Goal: Transaction & Acquisition: Purchase product/service

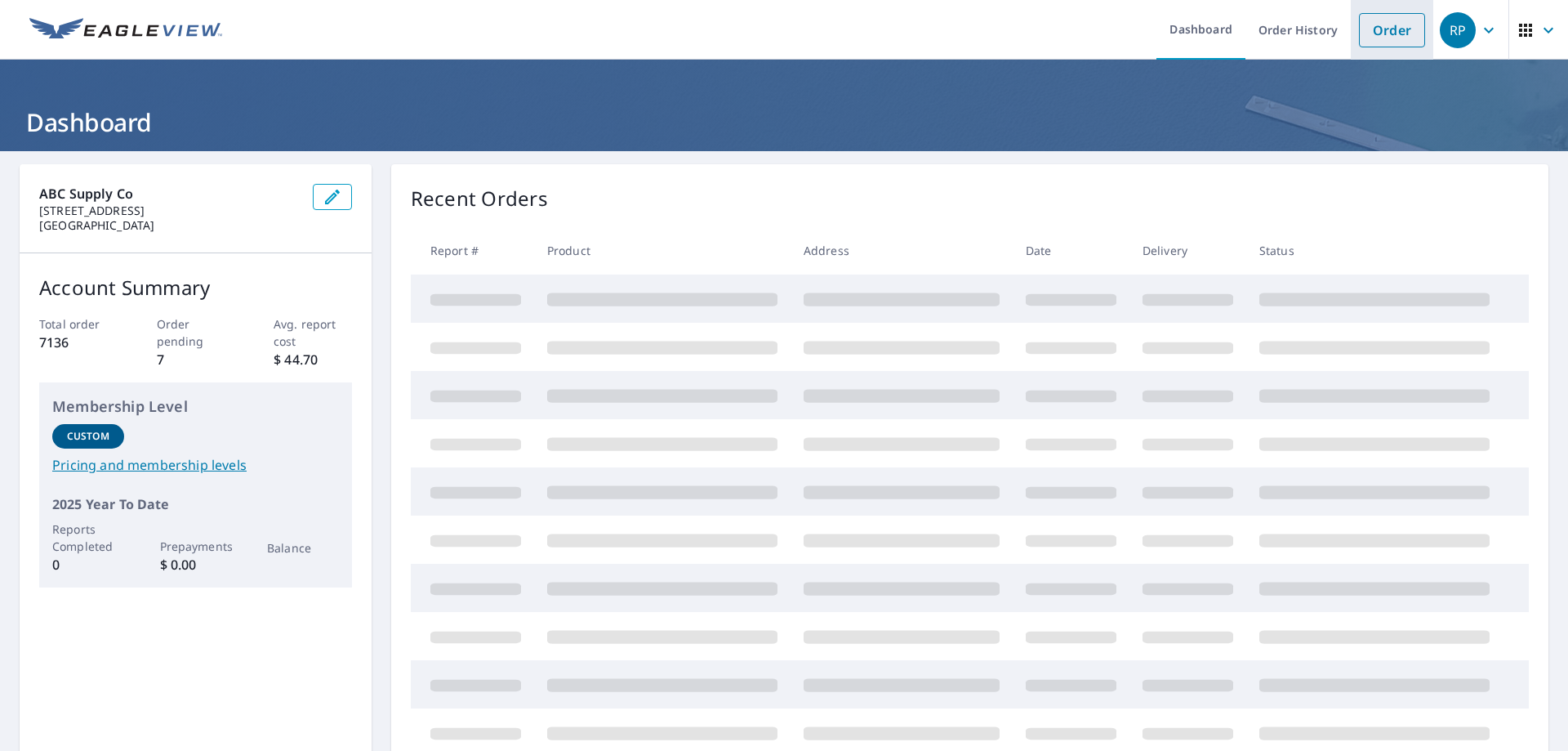
click at [1376, 42] on link "Order" at bounding box center [1392, 30] width 66 height 34
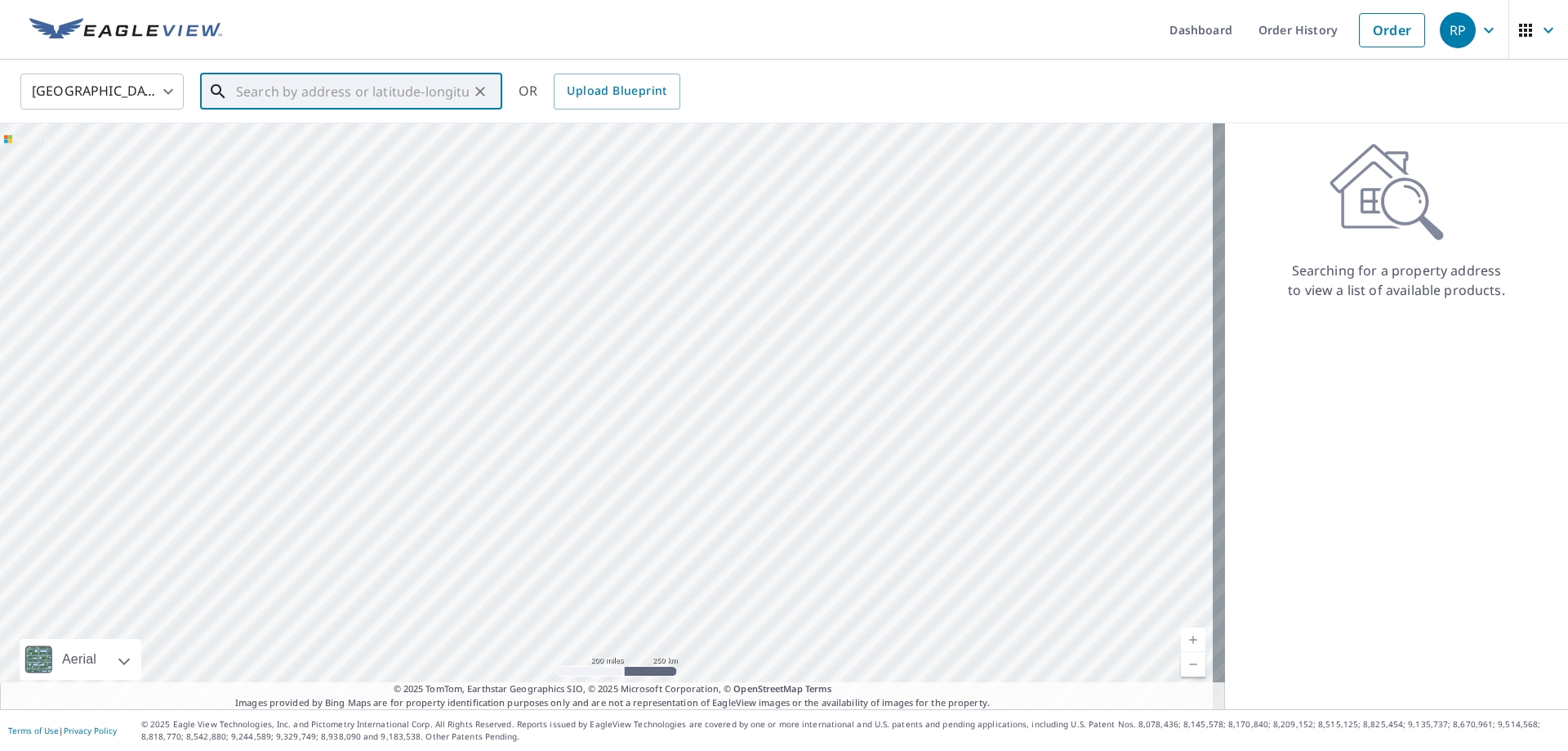
click at [276, 93] on input "text" at bounding box center [353, 92] width 233 height 46
paste input "[STREET_ADDRESS]"
click at [331, 152] on p "[GEOGRAPHIC_DATA]" at bounding box center [360, 157] width 256 height 17
type input "[STREET_ADDRESS]"
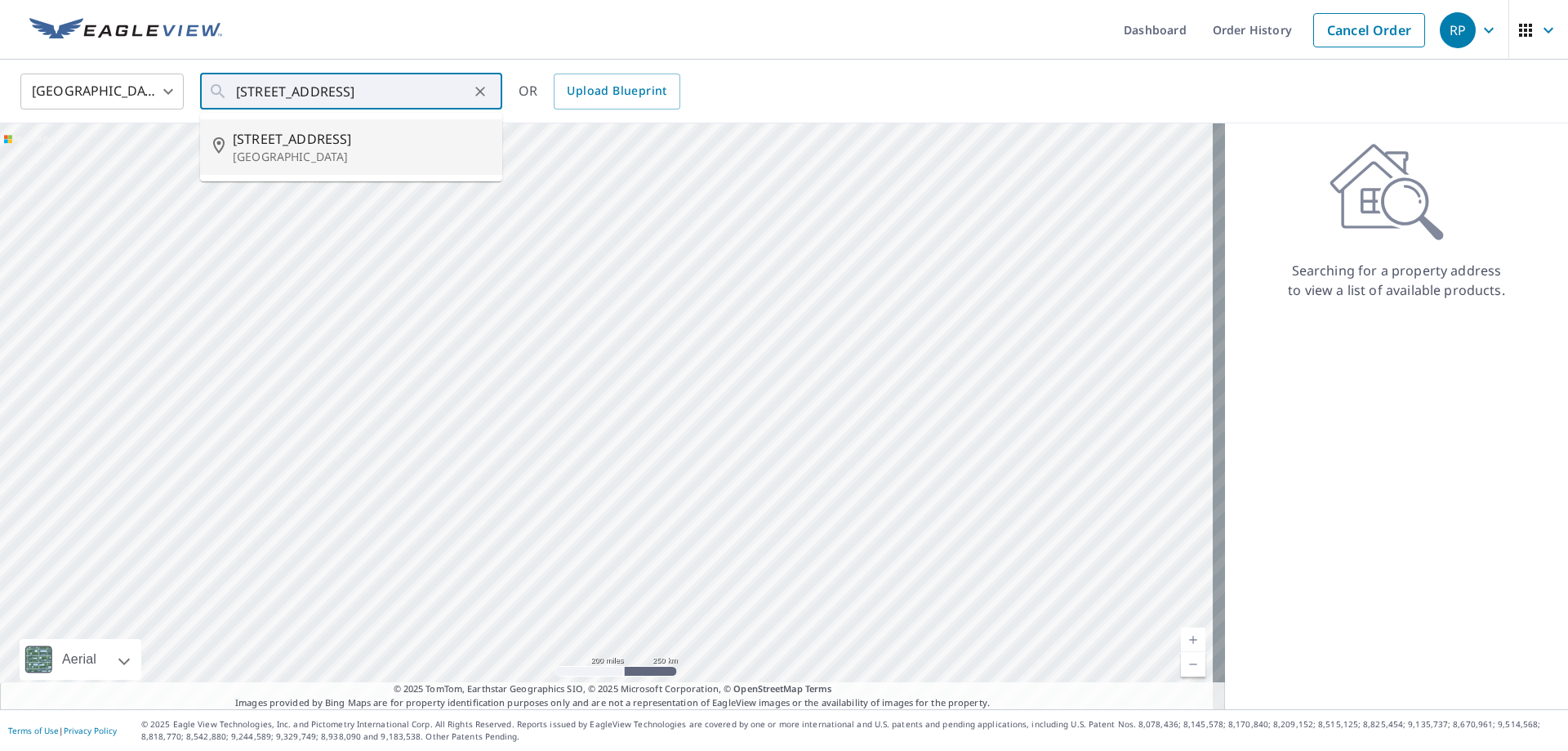
scroll to position [0, 0]
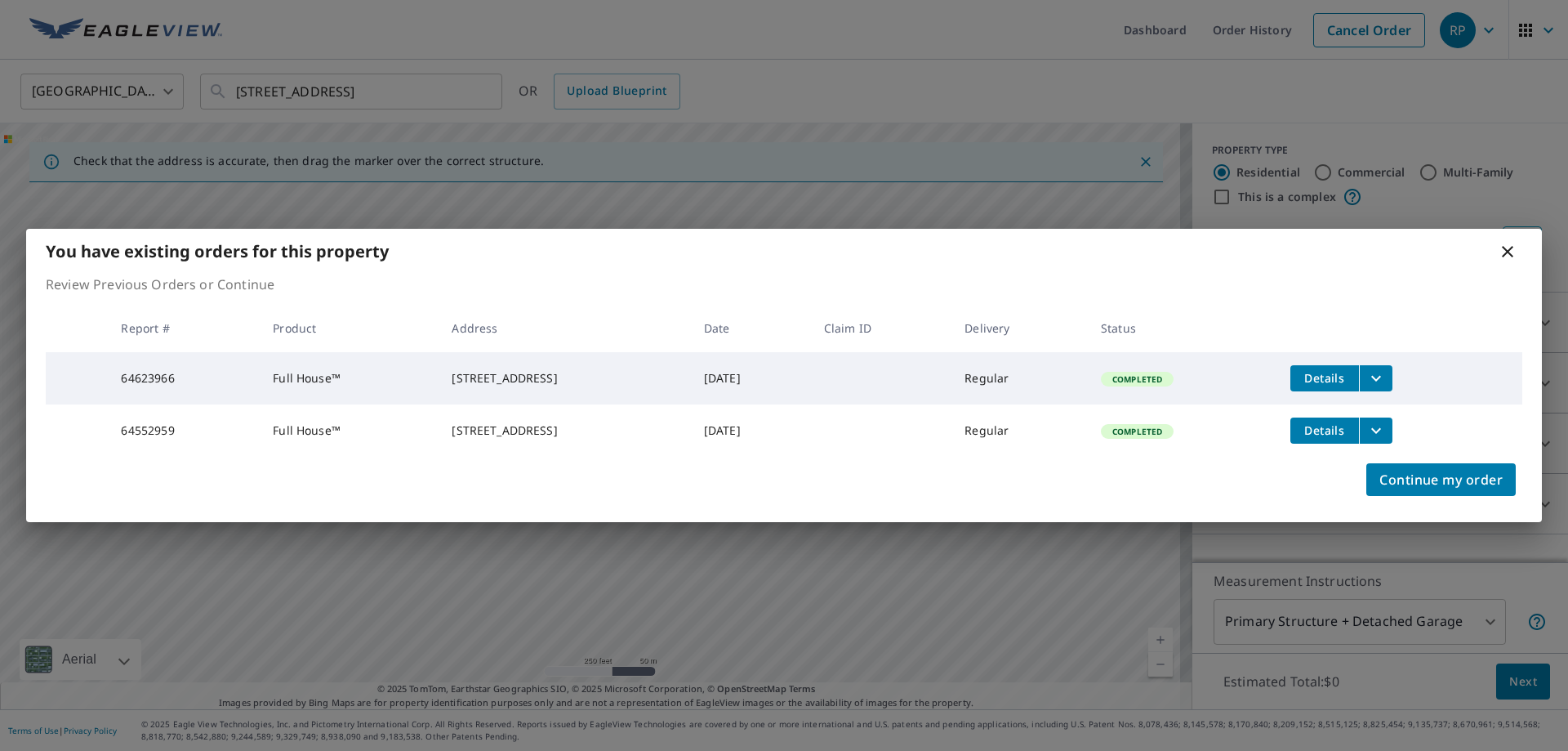
click at [1381, 375] on icon "filesDropdownBtn-64623966" at bounding box center [1376, 377] width 10 height 5
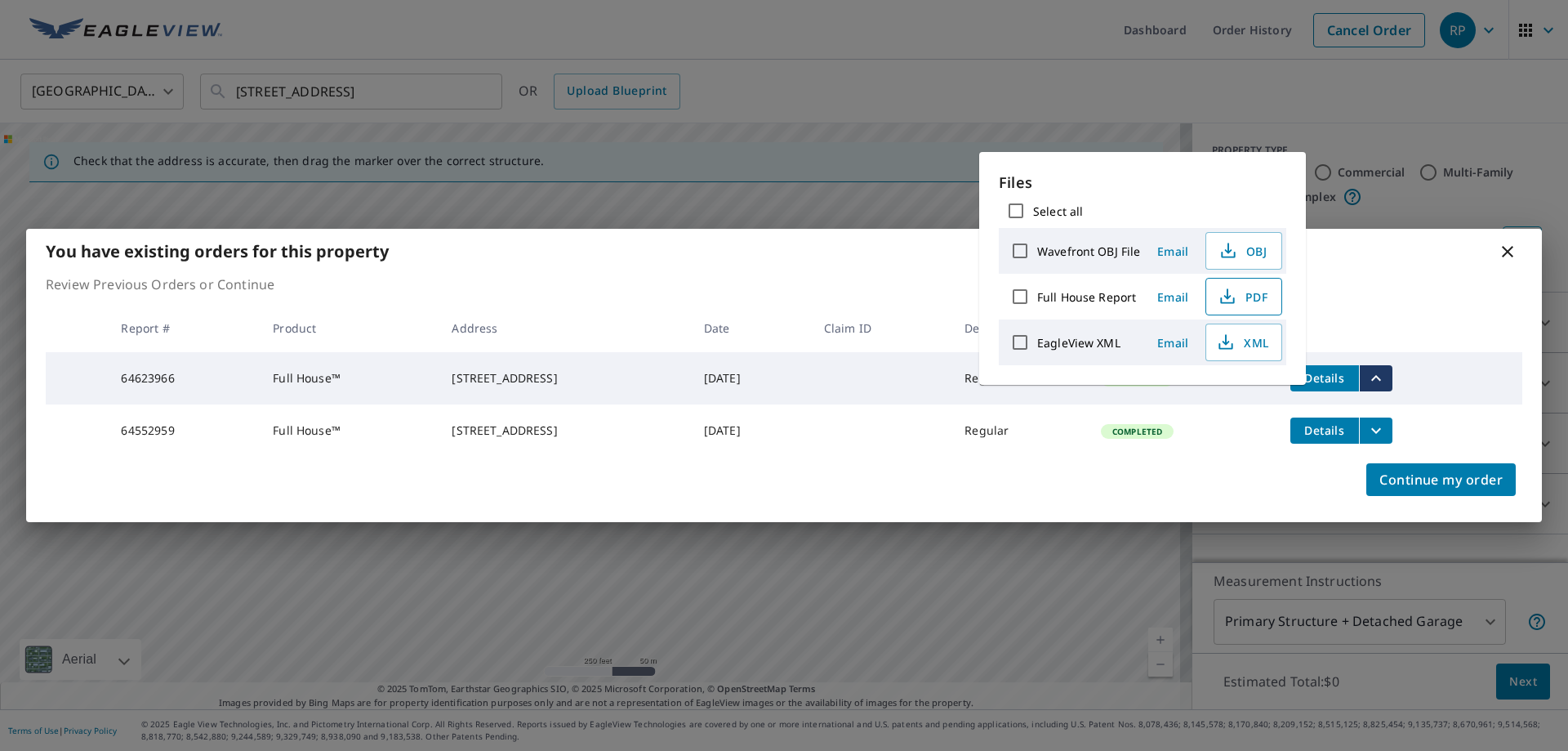
click at [1252, 294] on span "PDF" at bounding box center [1242, 296] width 52 height 19
click at [1508, 243] on icon at bounding box center [1508, 251] width 19 height 19
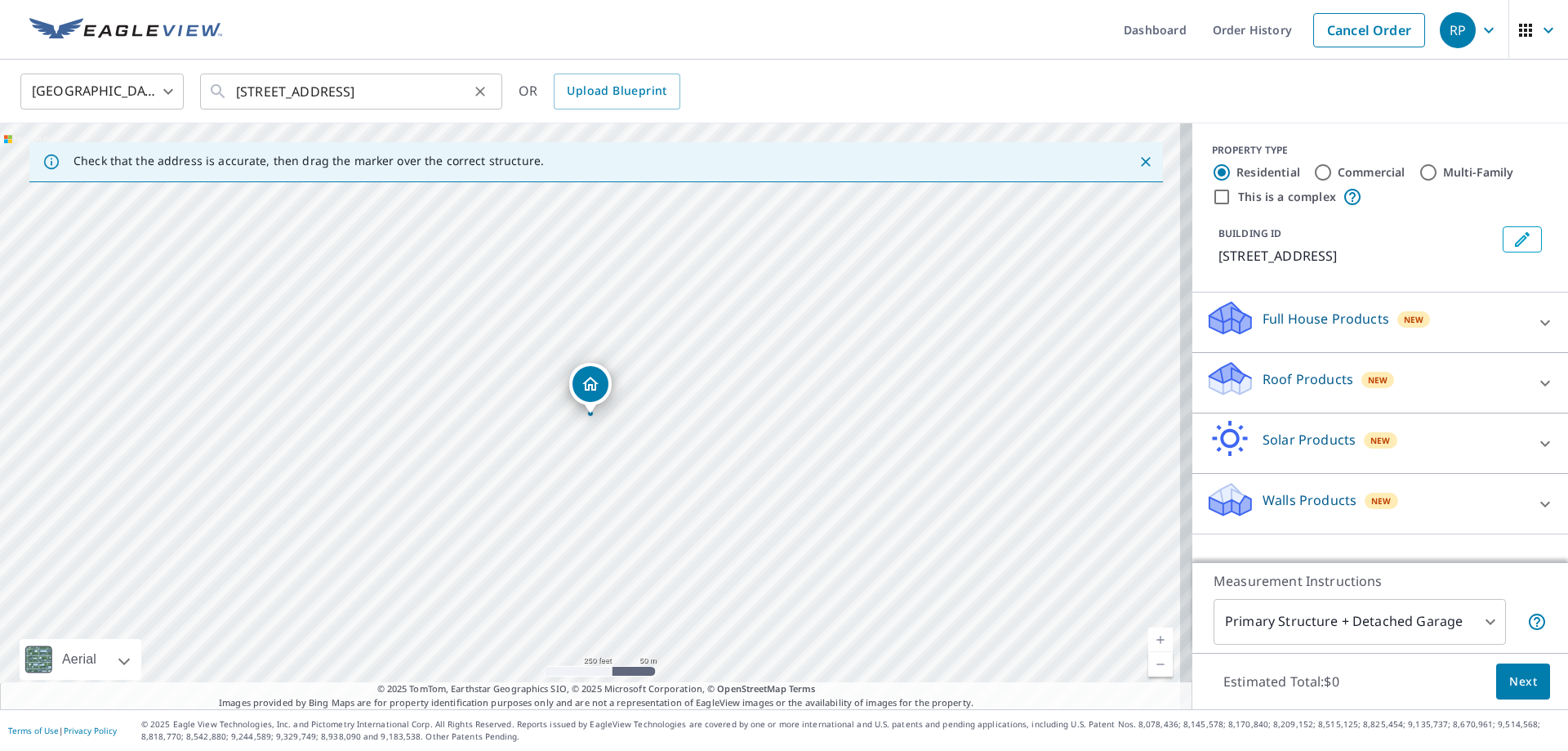
click at [476, 92] on icon "Clear" at bounding box center [480, 92] width 17 height 17
paste input "[STREET_ADDRESS]"
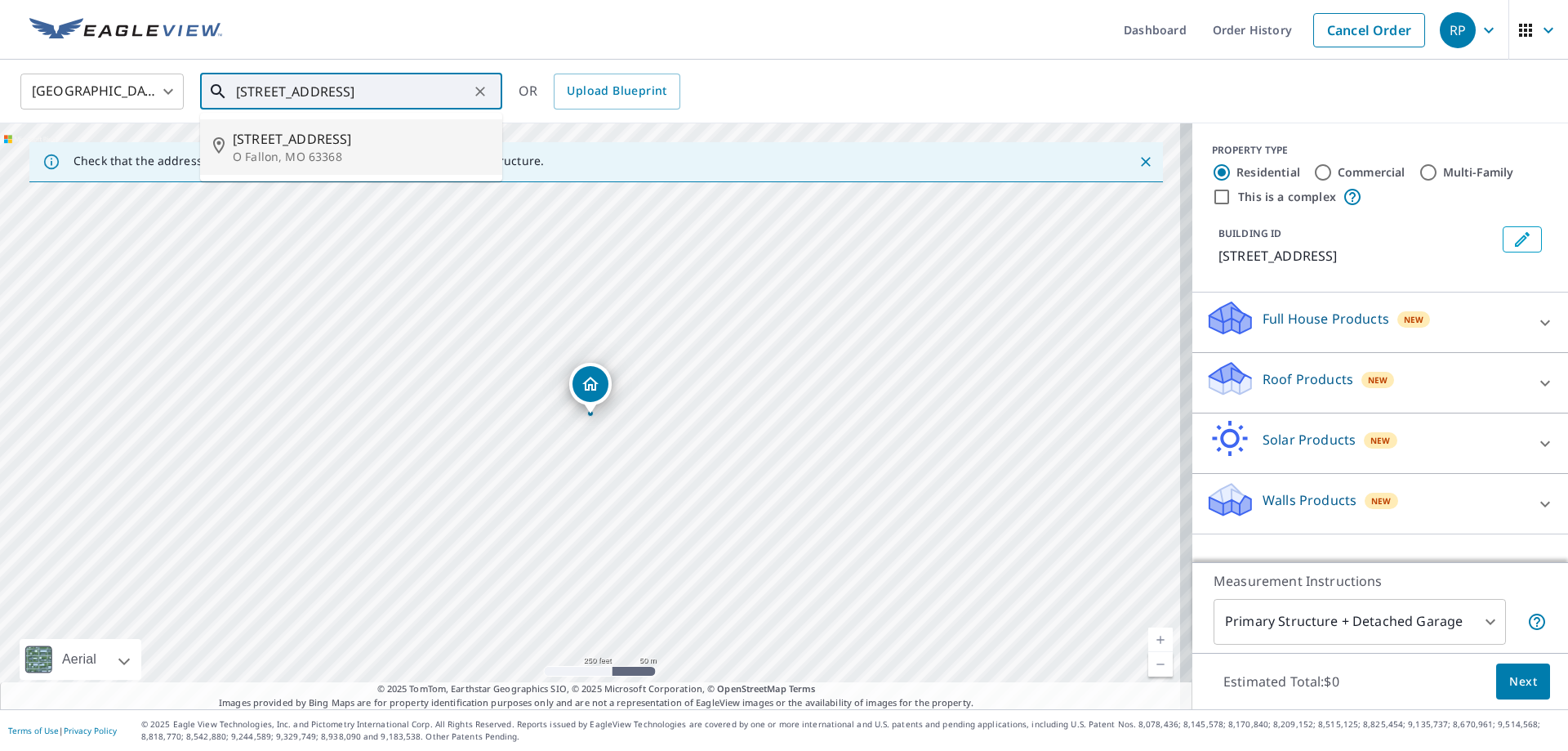
click at [308, 143] on span "[STREET_ADDRESS]" at bounding box center [360, 138] width 256 height 19
type input "[STREET_ADDRESS][PERSON_NAME]"
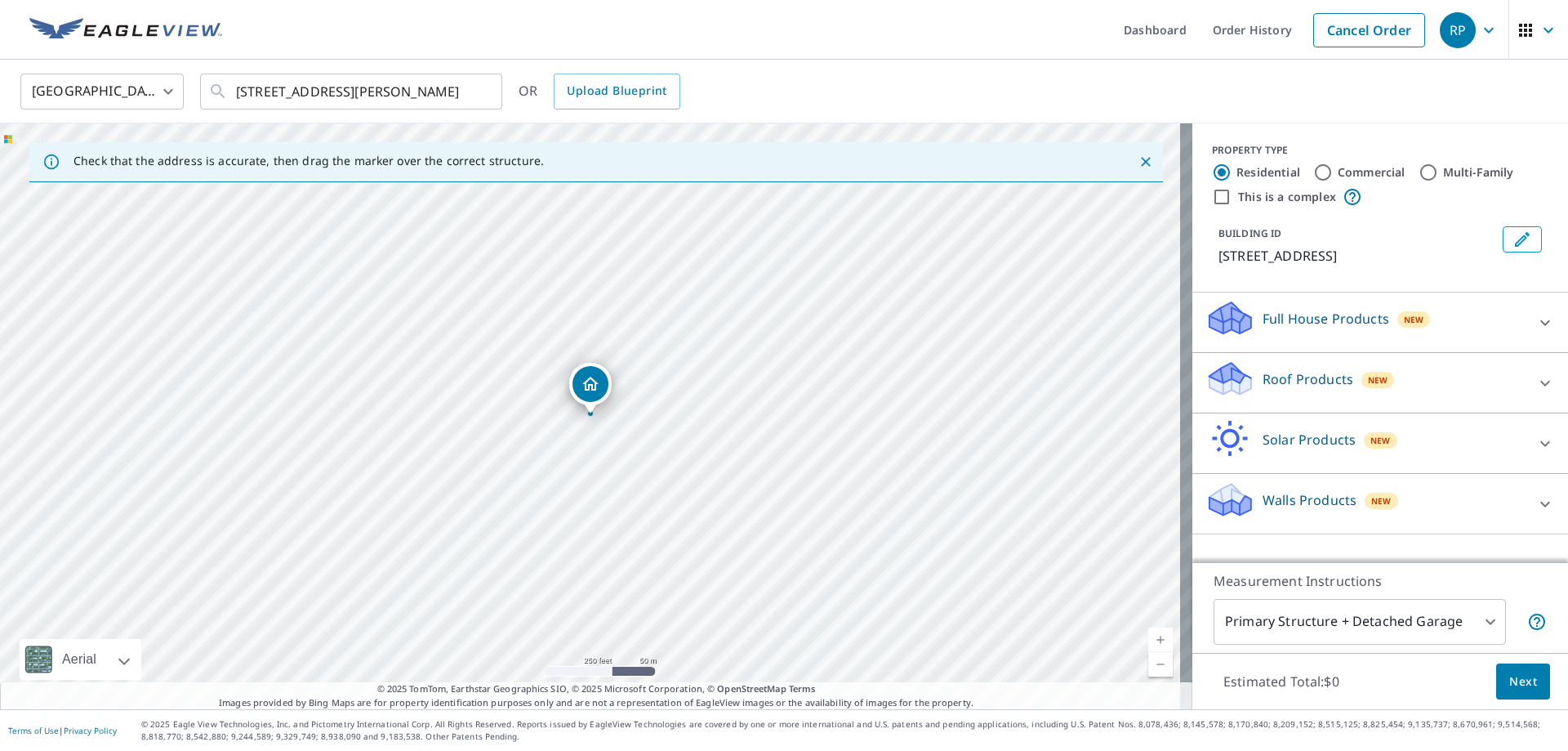
click at [1303, 324] on p "Full House Products" at bounding box center [1326, 318] width 127 height 19
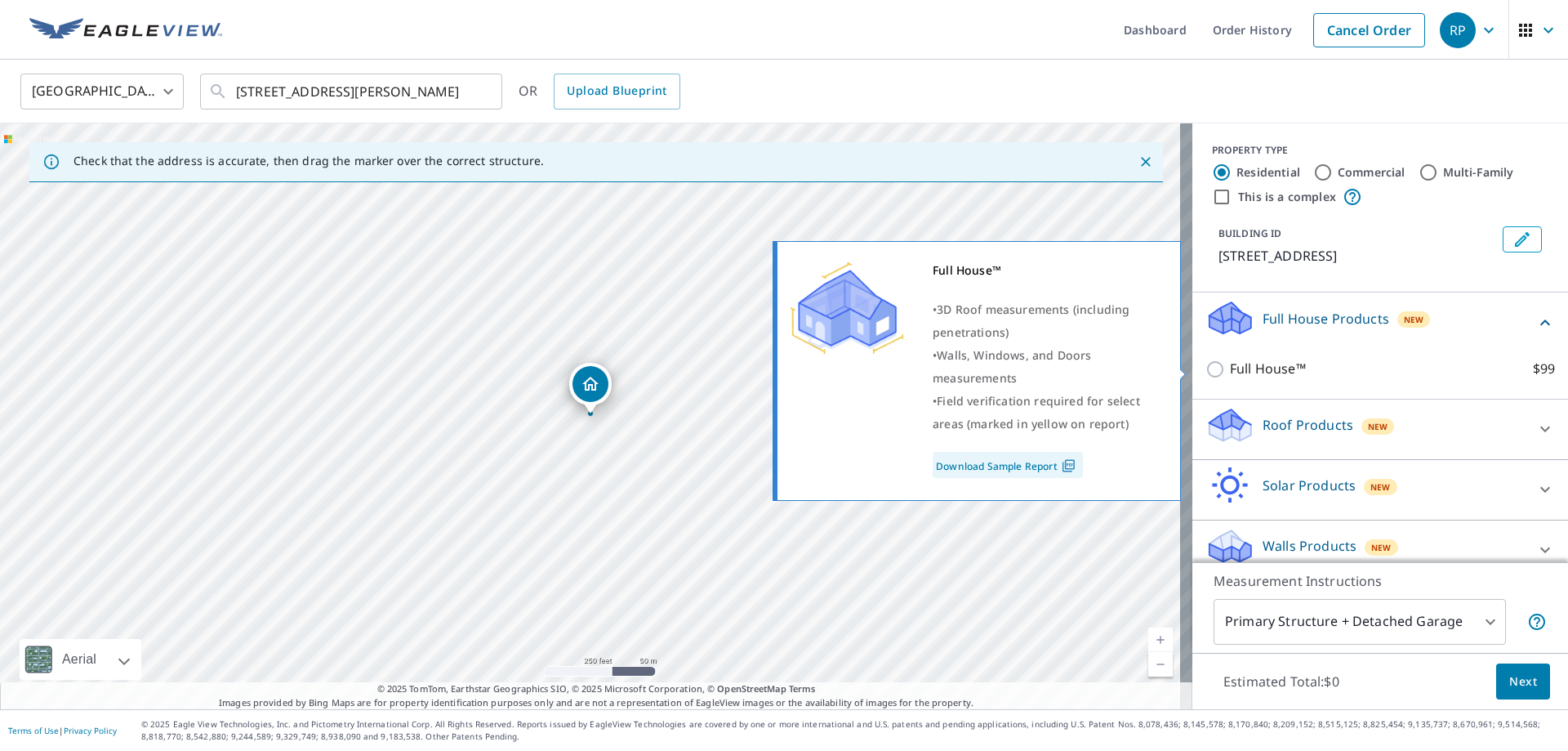
click at [1206, 374] on input "Full House™ $99" at bounding box center [1218, 369] width 25 height 19
checkbox input "true"
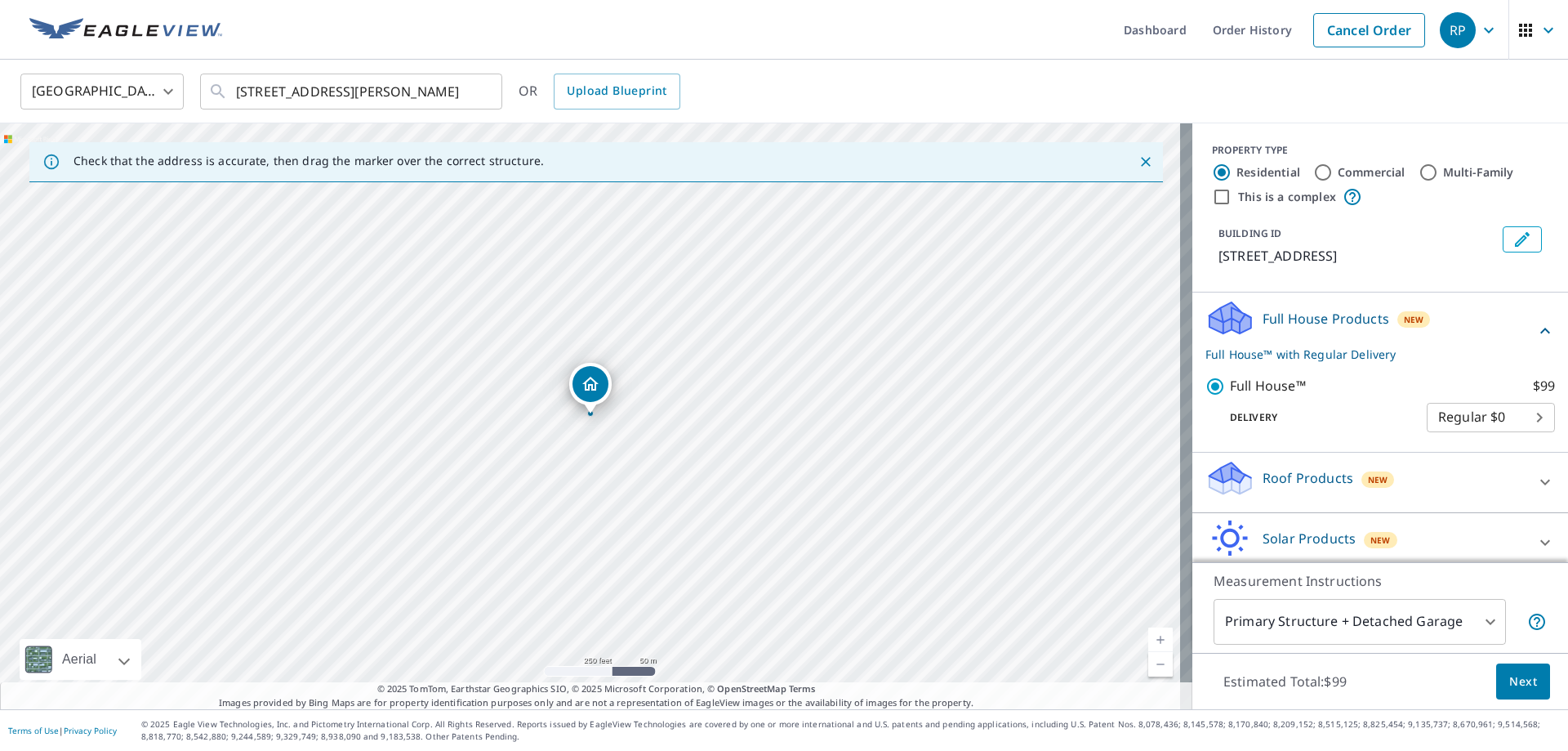
click at [1539, 691] on div "Estimated Total: $99 Next" at bounding box center [1380, 680] width 375 height 57
click at [1510, 688] on span "Next" at bounding box center [1524, 681] width 28 height 20
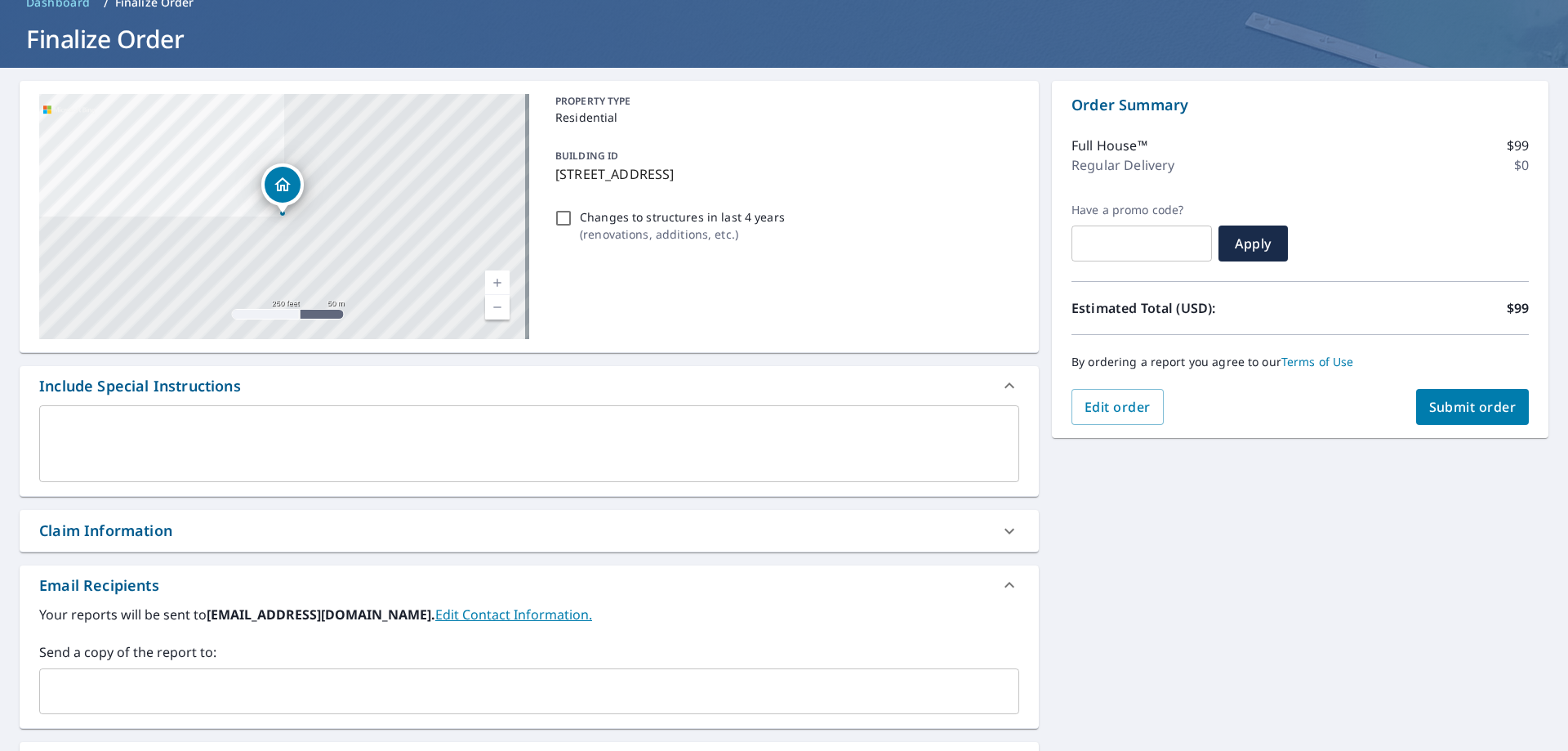
scroll to position [245, 0]
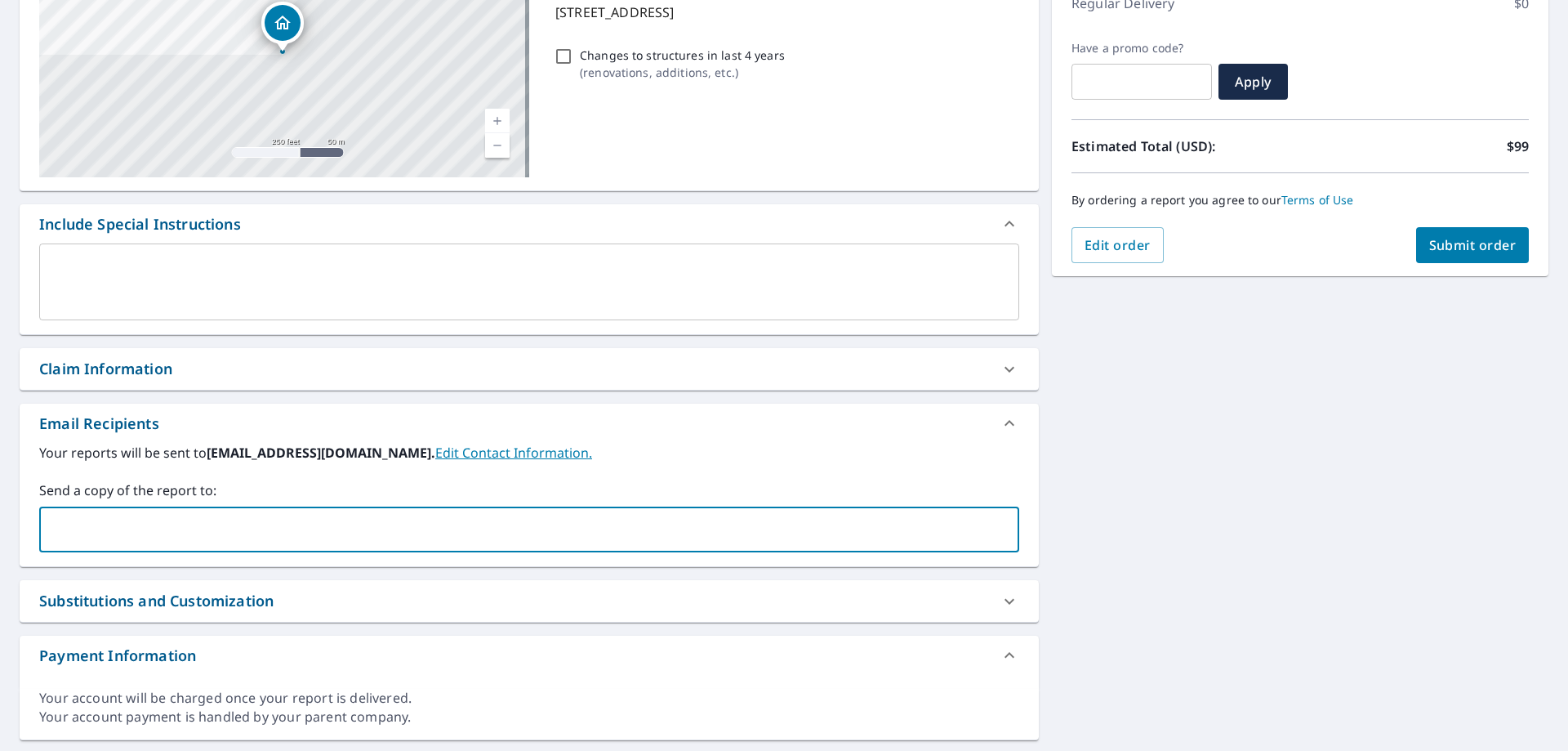
click at [171, 534] on input "text" at bounding box center [517, 529] width 941 height 31
type input "[EMAIL_ADDRESS][DOMAIN_NAME]"
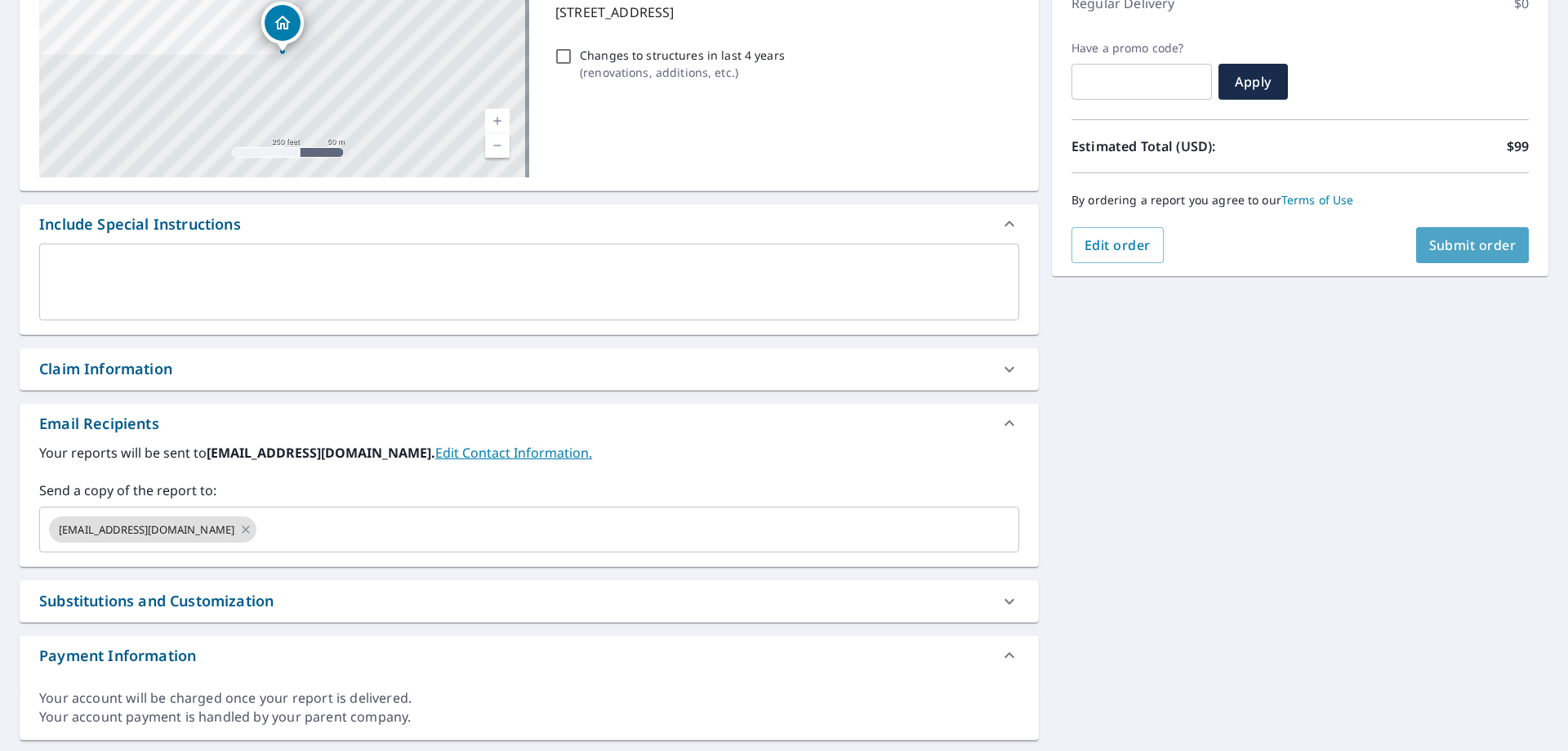
click at [1430, 242] on span "Submit order" at bounding box center [1473, 245] width 87 height 18
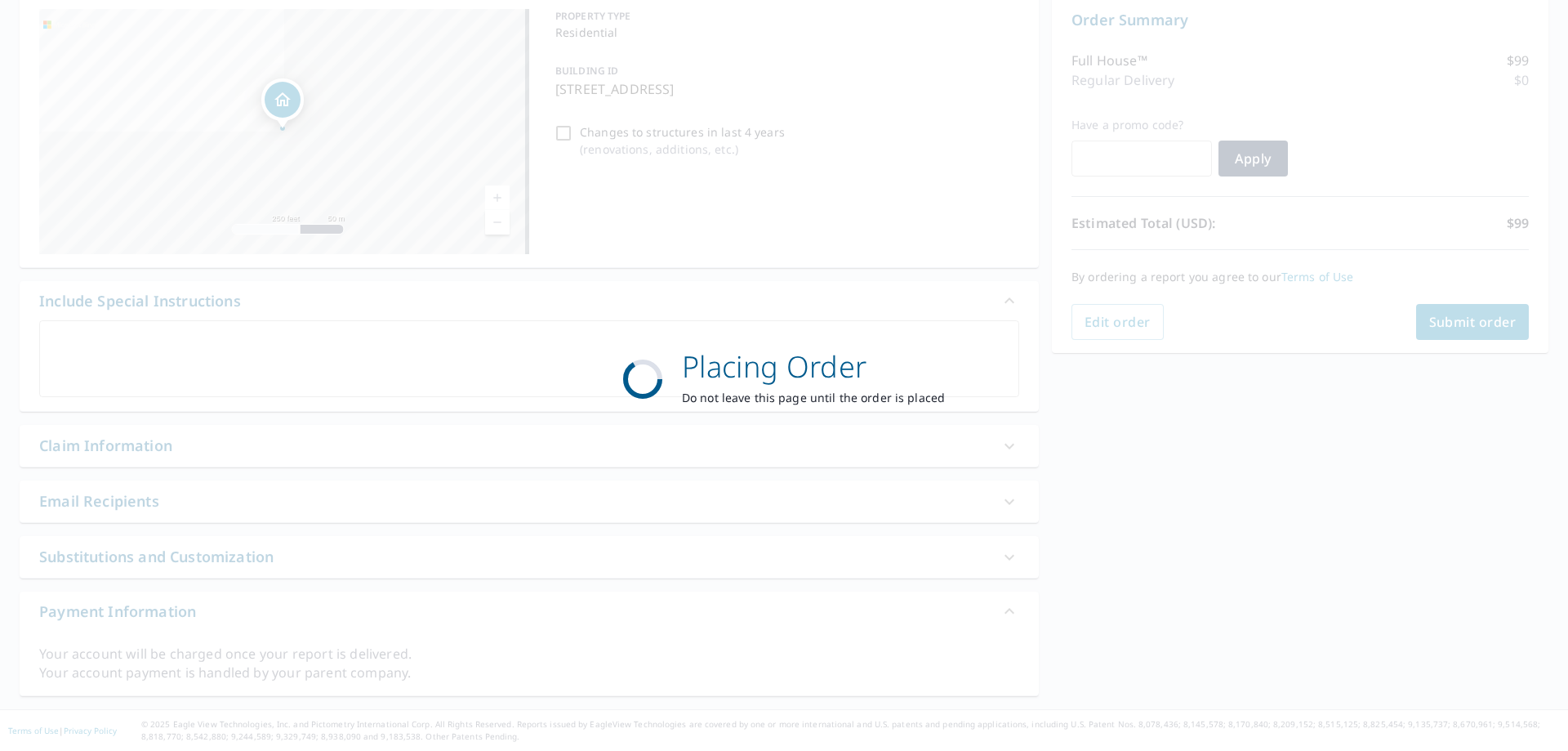
scroll to position [168, 0]
